Goal: Task Accomplishment & Management: Manage account settings

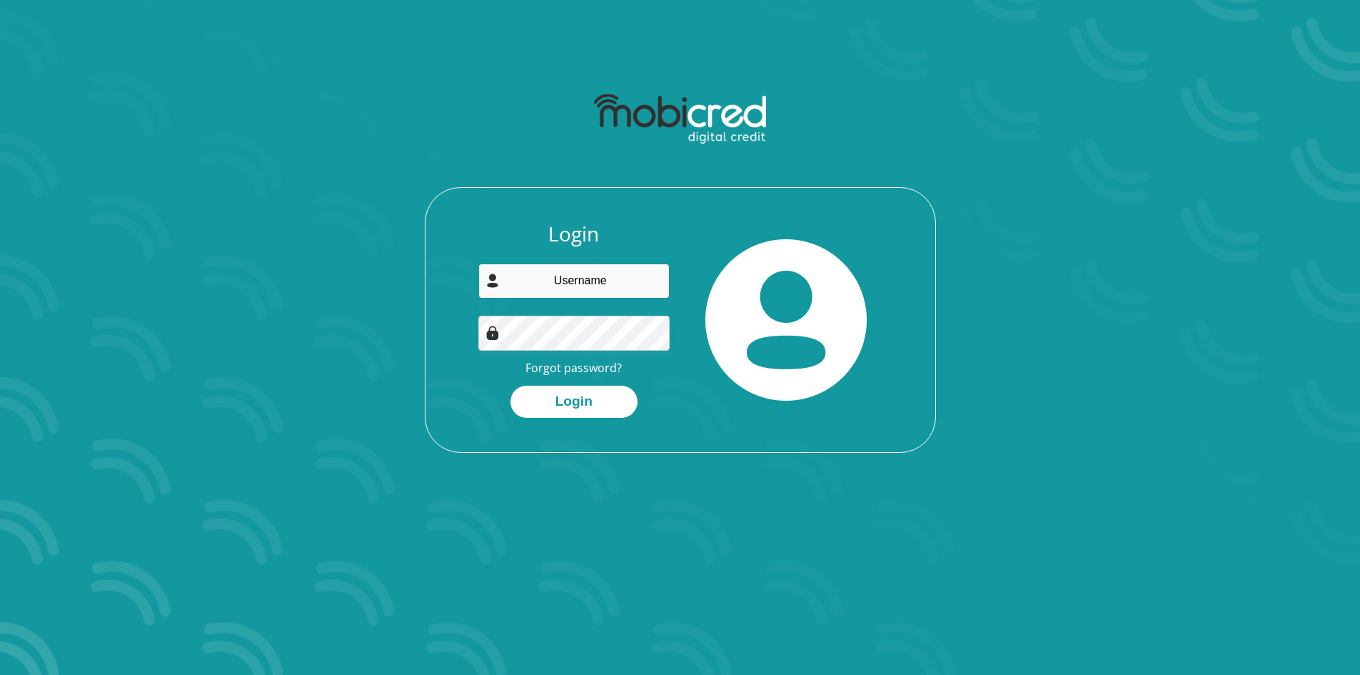
click at [530, 275] on input "email" at bounding box center [573, 280] width 191 height 35
click at [579, 281] on input "email" at bounding box center [573, 280] width 191 height 35
type input "berghstephan96@gmail.com"
click at [589, 351] on div "Login berghstephan96@gmail.com Forgot password? Login" at bounding box center [574, 320] width 213 height 196
click at [510, 385] on button "Login" at bounding box center [573, 401] width 127 height 32
